Goal: Information Seeking & Learning: Learn about a topic

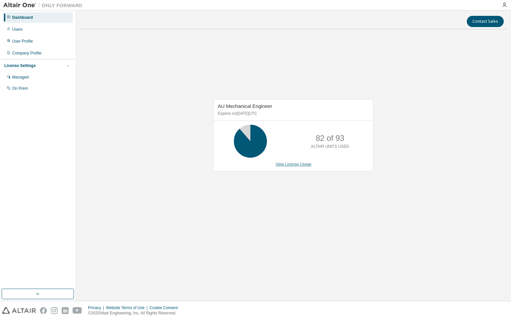
click at [294, 165] on link "View License Usage" at bounding box center [293, 164] width 36 height 5
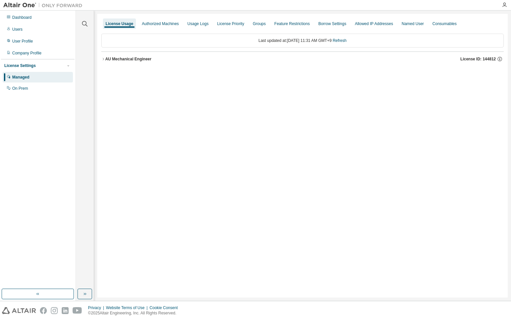
click at [102, 61] on icon "button" at bounding box center [103, 59] width 4 height 4
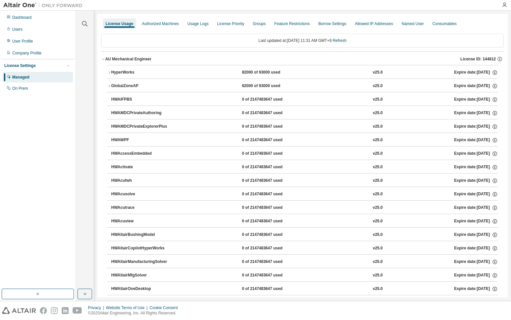
click at [112, 71] on div "HyperWorks" at bounding box center [140, 73] width 59 height 6
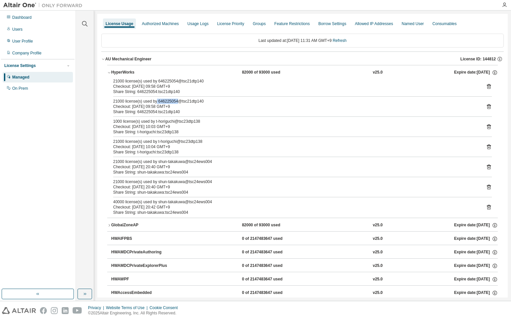
drag, startPoint x: 156, startPoint y: 100, endPoint x: 175, endPoint y: 103, distance: 19.0
click at [175, 103] on div "21000 license(s) used by 646225054@tsc21dtp140" at bounding box center [294, 101] width 363 height 5
copy div "646225054"
drag, startPoint x: 157, startPoint y: 83, endPoint x: 205, endPoint y: 80, distance: 48.2
click at [205, 80] on div "21000 license(s) used by 646225054@tsc21dtp140" at bounding box center [294, 81] width 363 height 5
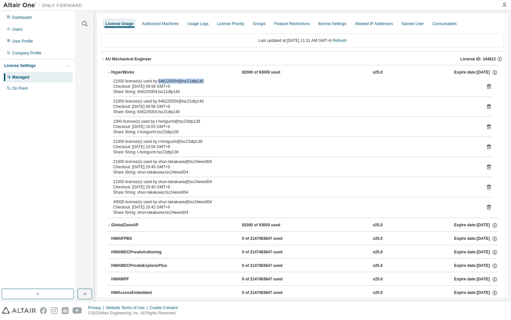
copy div "646225054@tsc21dtp140"
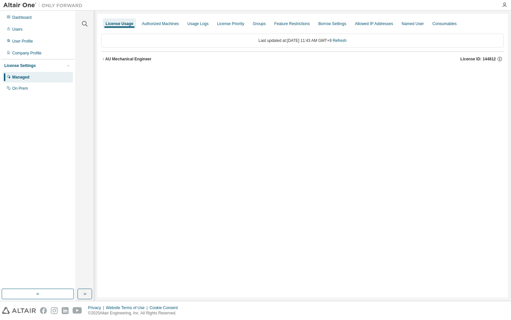
click at [105, 60] on icon "button" at bounding box center [103, 59] width 4 height 4
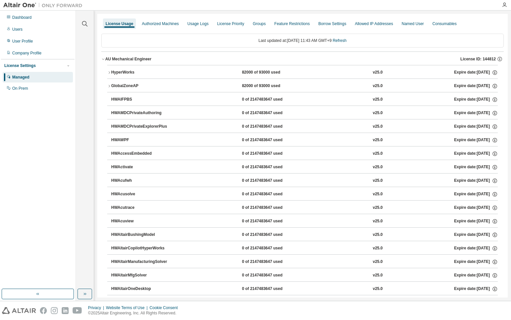
click at [127, 76] on button "HyperWorks 82000 of 93000 used v25.0 Expire date: [DATE]" at bounding box center [302, 72] width 391 height 15
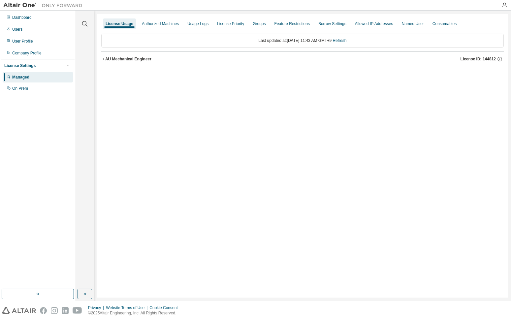
click at [105, 62] on div "AU Mechanical Engineer License ID: 144812" at bounding box center [304, 59] width 398 height 6
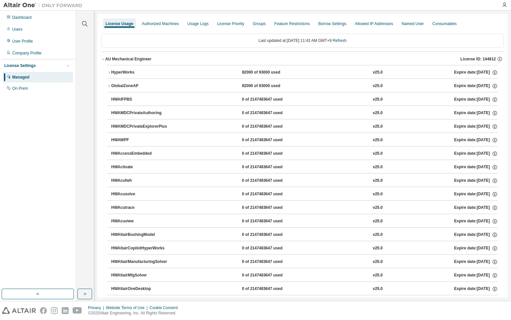
click at [122, 74] on div "HyperWorks" at bounding box center [140, 73] width 59 height 6
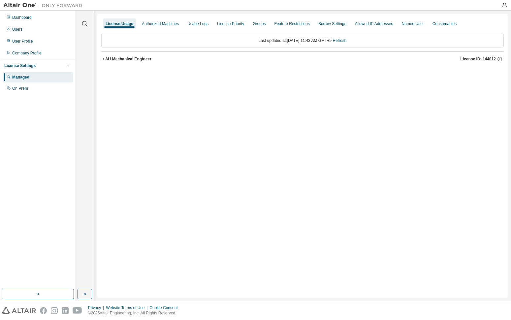
click at [124, 58] on div "AU Mechanical Engineer" at bounding box center [128, 58] width 46 height 5
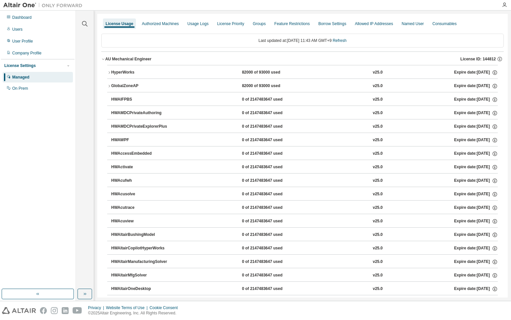
click at [113, 69] on button "HyperWorks 82000 of 93000 used v25.0 Expire date: 2025-12-01" at bounding box center [302, 72] width 391 height 15
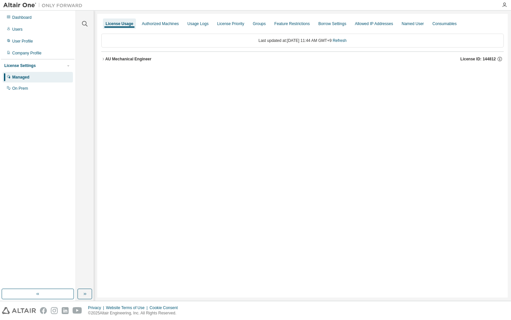
click at [140, 61] on div "AU Mechanical Engineer" at bounding box center [128, 58] width 46 height 5
